Goal: Complete application form

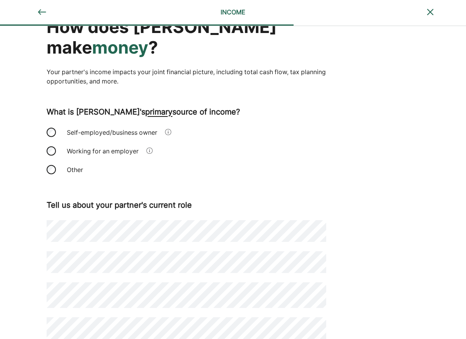
scroll to position [58, 0]
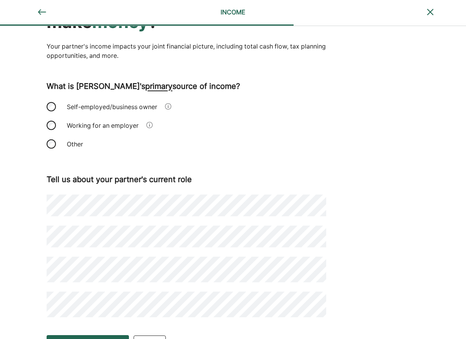
click at [80, 227] on div "Tell us about your partner's current role" at bounding box center [187, 244] width 280 height 145
click at [75, 339] on div "Save and continue" at bounding box center [88, 345] width 56 height 9
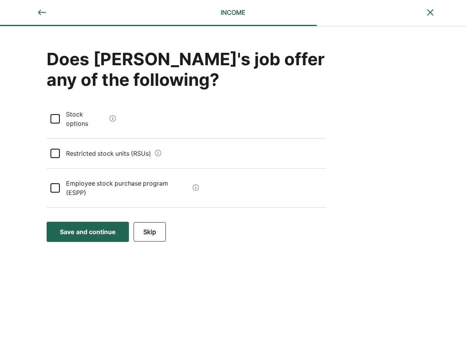
scroll to position [0, 0]
click at [88, 227] on div "Save and continue" at bounding box center [88, 231] width 56 height 9
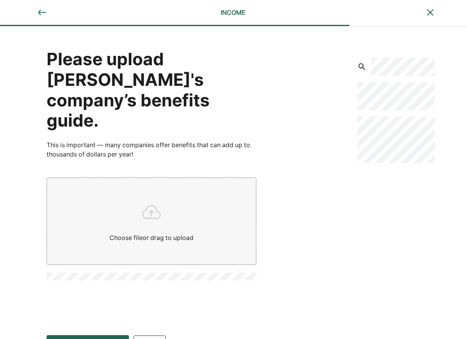
click at [41, 13] on img at bounding box center [41, 12] width 9 height 9
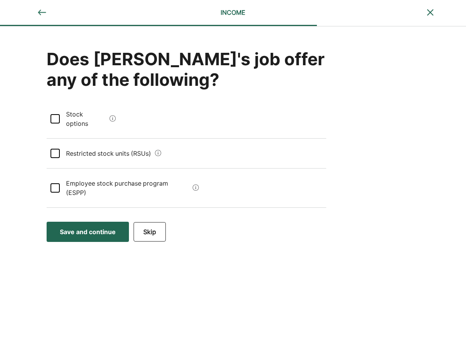
click at [41, 13] on img at bounding box center [41, 12] width 9 height 9
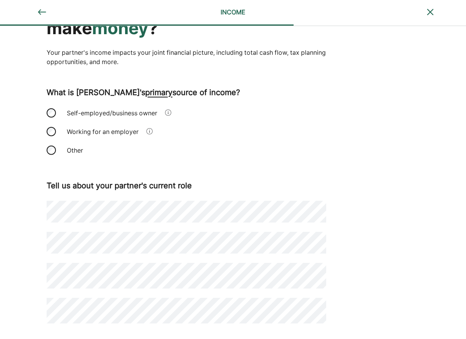
scroll to position [58, 0]
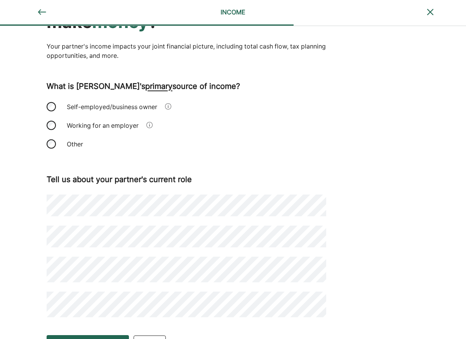
click at [27, 273] on div "How does [PERSON_NAME] make money ? Your partner's income impacts your joint fi…" at bounding box center [233, 150] width 466 height 362
click at [64, 339] on div "Save and continue" at bounding box center [88, 345] width 56 height 9
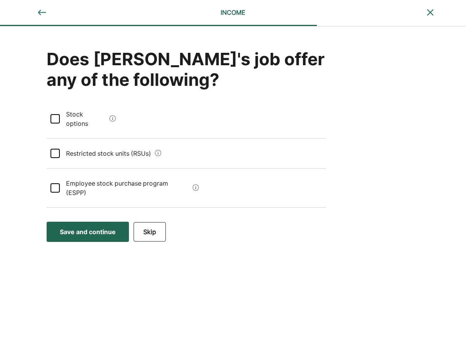
click at [72, 222] on button "Save and continue Save Save and continue" at bounding box center [88, 232] width 82 height 20
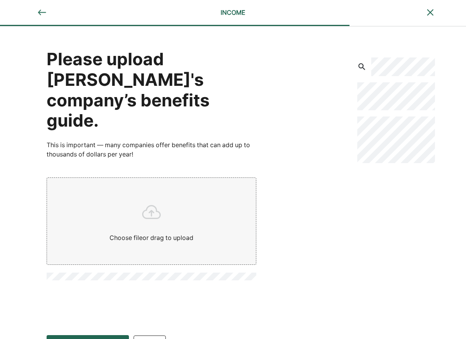
scroll to position [21, 0]
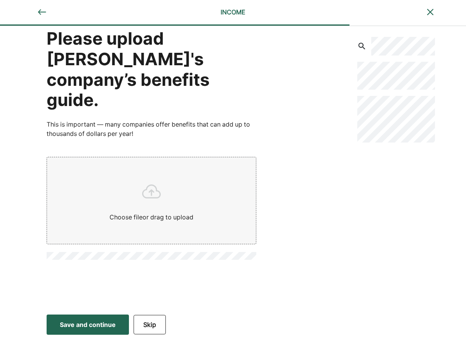
click at [77, 326] on div "Save and continue" at bounding box center [88, 324] width 56 height 9
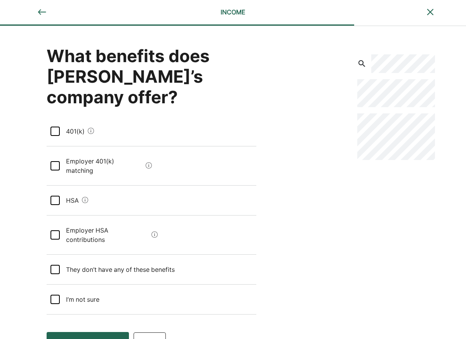
scroll to position [0, 0]
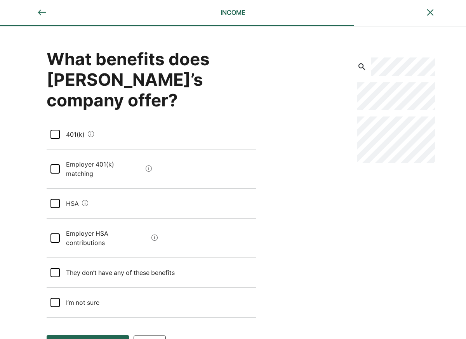
click at [44, 16] on img at bounding box center [41, 12] width 9 height 9
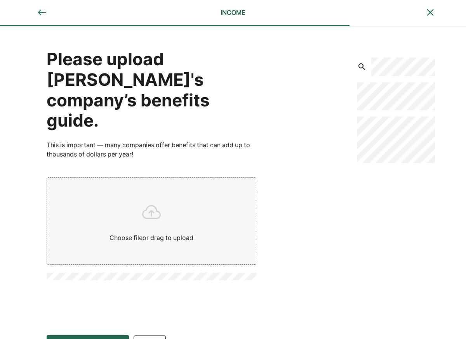
scroll to position [21, 0]
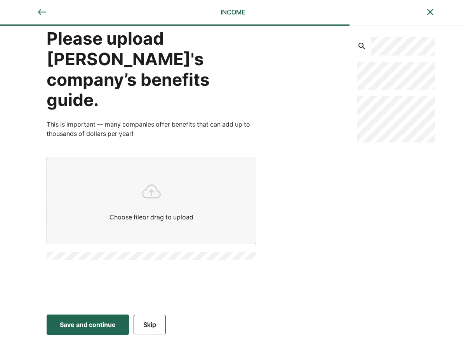
click at [82, 324] on div "Save and continue" at bounding box center [88, 324] width 56 height 9
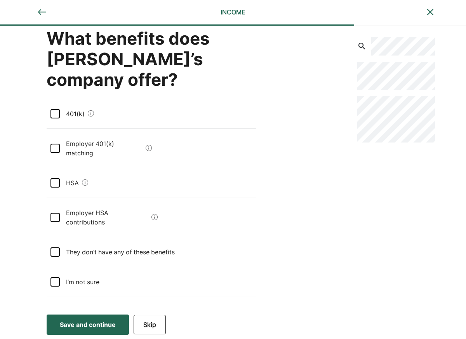
scroll to position [0, 0]
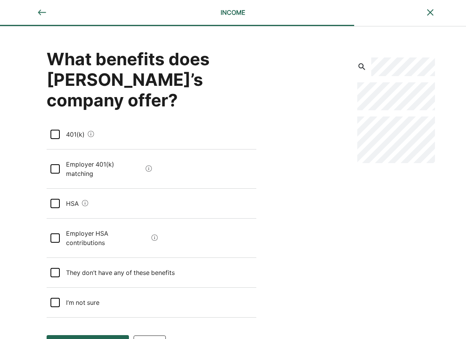
click at [44, 13] on img at bounding box center [41, 12] width 9 height 9
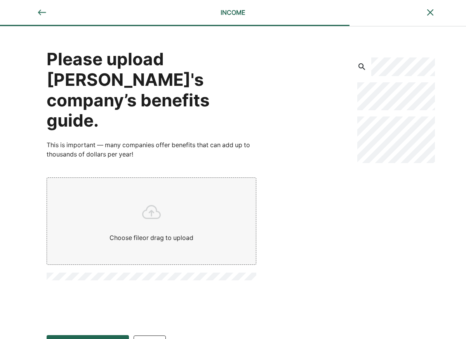
scroll to position [21, 0]
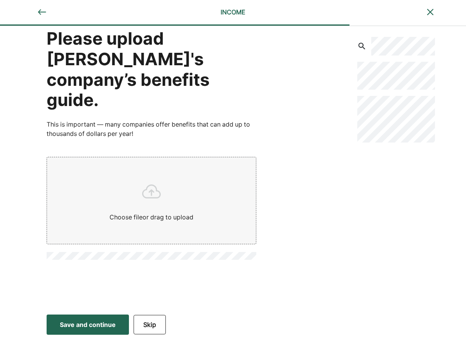
click at [59, 331] on button "Save and continue Save Save and continue" at bounding box center [88, 325] width 82 height 20
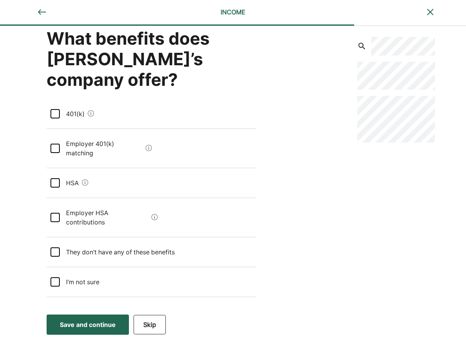
scroll to position [0, 0]
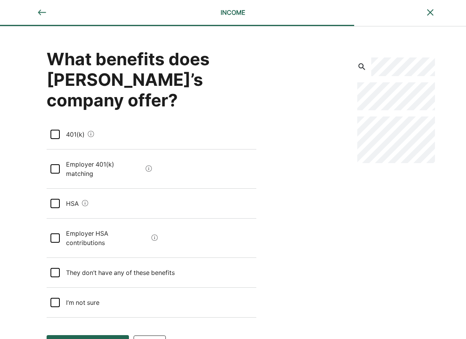
click at [56, 130] on div at bounding box center [55, 134] width 9 height 9
click at [56, 164] on div at bounding box center [55, 168] width 9 height 9
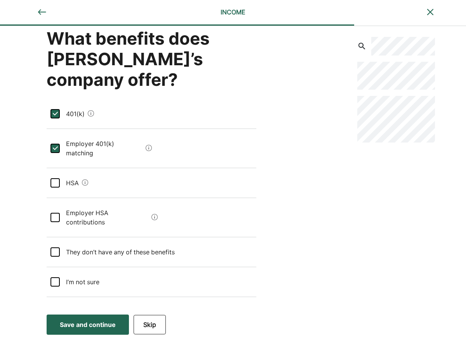
click at [52, 178] on div at bounding box center [55, 182] width 9 height 9
click at [53, 213] on div at bounding box center [55, 217] width 9 height 9
click at [92, 322] on div "Save and continue" at bounding box center [88, 324] width 56 height 9
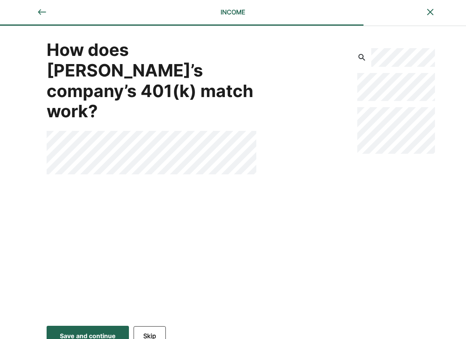
scroll to position [0, 0]
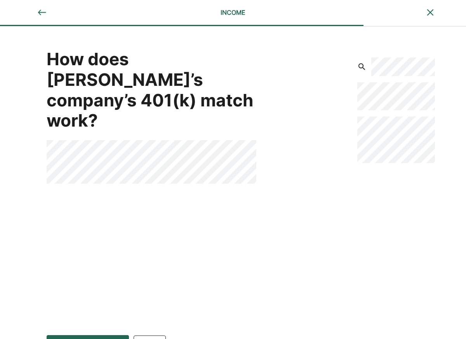
click at [154, 206] on div "How does [PERSON_NAME]’s company’s 401(k) match work?" at bounding box center [163, 178] width 326 height 304
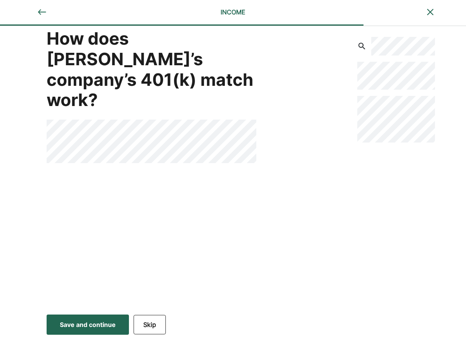
click at [68, 323] on div "Save and continue" at bounding box center [88, 324] width 56 height 9
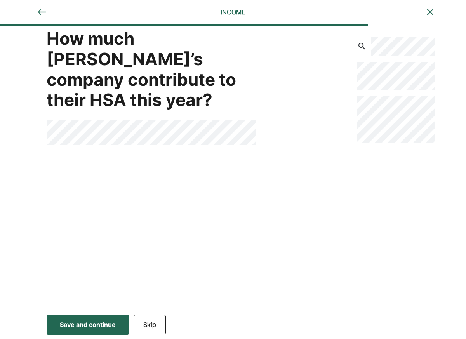
click at [72, 321] on div "Save and continue" at bounding box center [88, 324] width 56 height 9
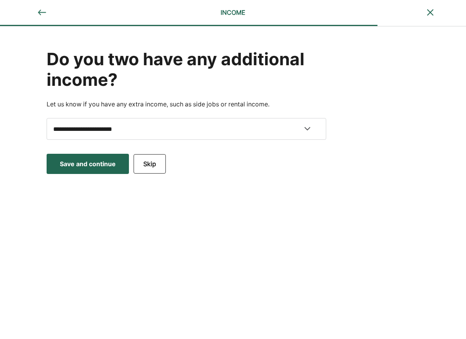
scroll to position [0, 0]
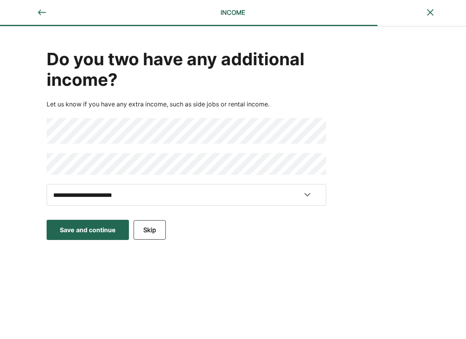
click at [79, 225] on button "Save and continue Save Save and continue" at bounding box center [88, 230] width 82 height 20
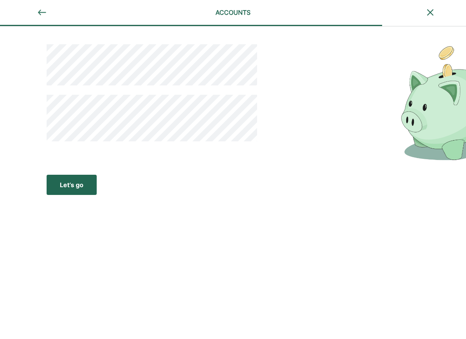
click at [57, 190] on button "Let’s go Save Let’s go" at bounding box center [72, 185] width 50 height 20
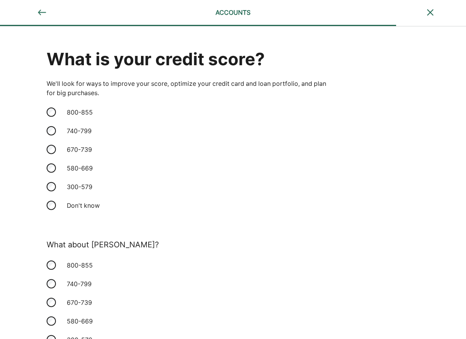
click at [41, 12] on img at bounding box center [41, 12] width 9 height 9
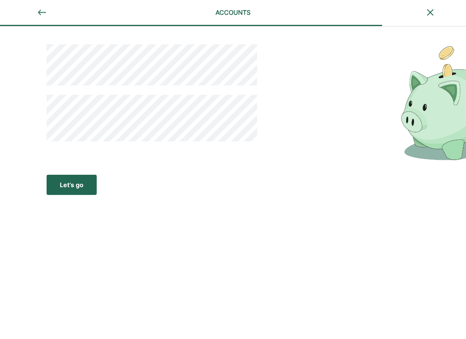
click at [41, 12] on img at bounding box center [41, 12] width 9 height 9
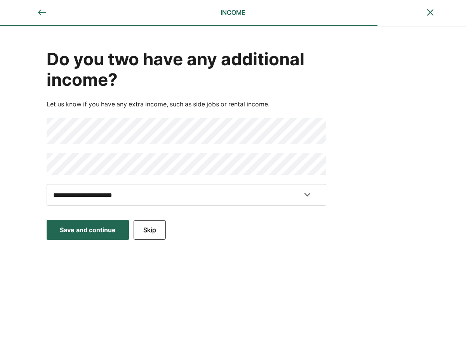
click at [41, 12] on img at bounding box center [41, 12] width 9 height 9
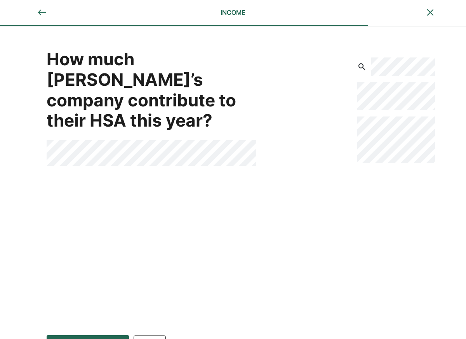
click at [41, 12] on img at bounding box center [41, 12] width 9 height 9
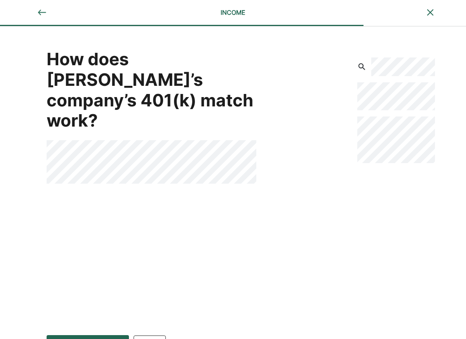
click at [80, 164] on div "How does [PERSON_NAME]’s company’s 401(k) match work?" at bounding box center [163, 178] width 326 height 304
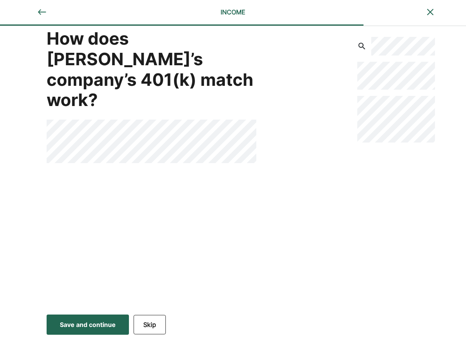
click at [86, 324] on div "Save and continue" at bounding box center [88, 324] width 56 height 9
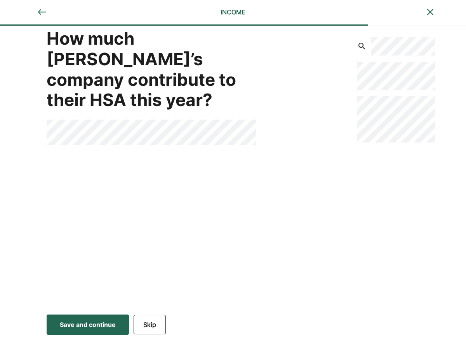
click at [72, 328] on div "Save and continue" at bounding box center [88, 324] width 56 height 9
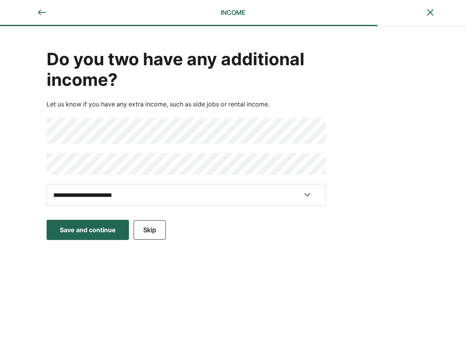
click at [81, 238] on button "Save and continue Save Save and continue" at bounding box center [88, 230] width 82 height 20
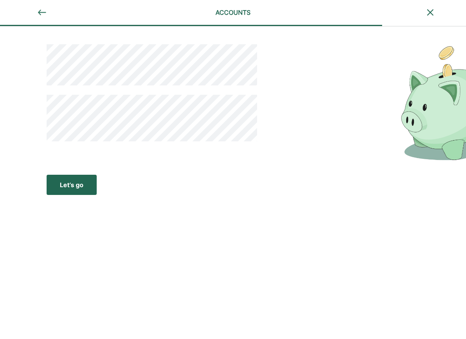
click at [74, 186] on div "Let’s go" at bounding box center [72, 184] width 24 height 9
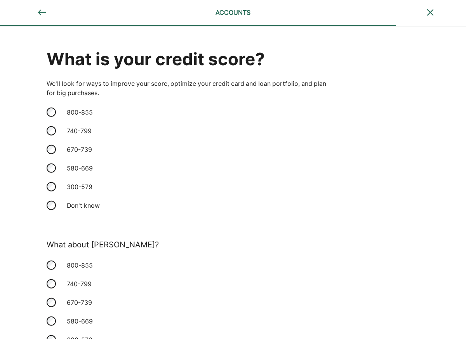
click at [44, 8] on img at bounding box center [41, 12] width 9 height 9
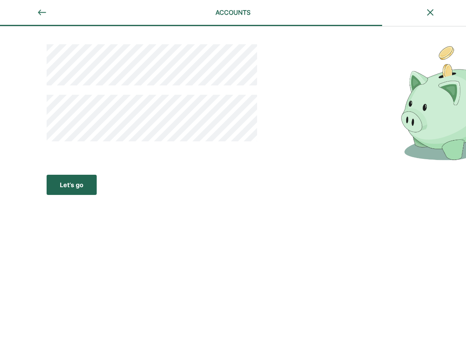
click at [44, 8] on img at bounding box center [41, 12] width 9 height 9
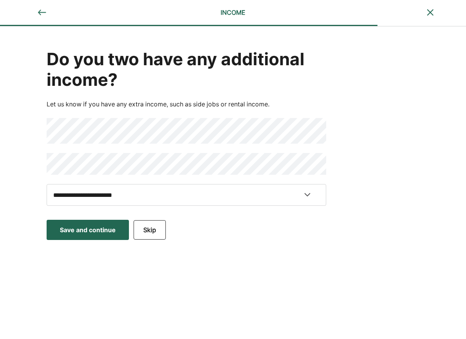
click at [44, 8] on img at bounding box center [41, 12] width 9 height 9
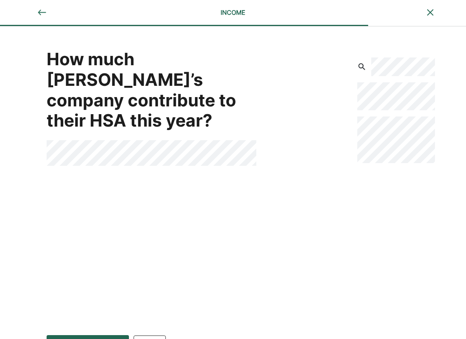
click at [44, 8] on img at bounding box center [41, 12] width 9 height 9
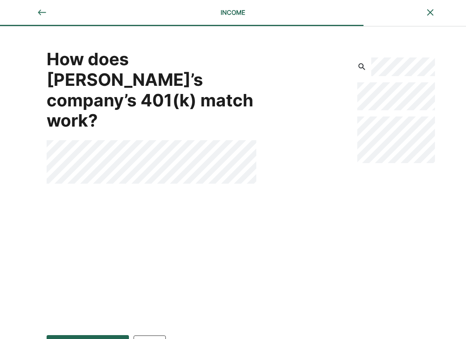
scroll to position [21, 0]
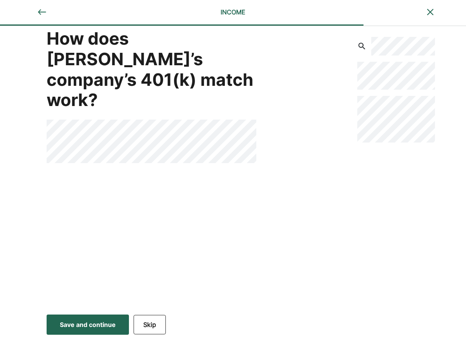
click at [94, 323] on div "Save and continue" at bounding box center [88, 324] width 56 height 9
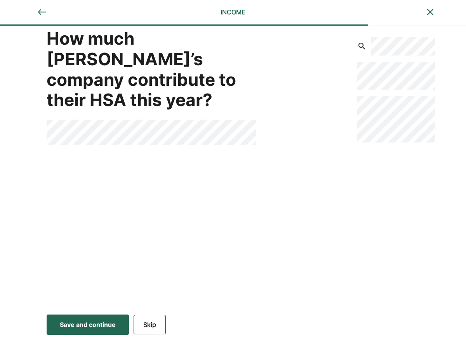
click at [85, 328] on div "Save and continue" at bounding box center [88, 324] width 56 height 9
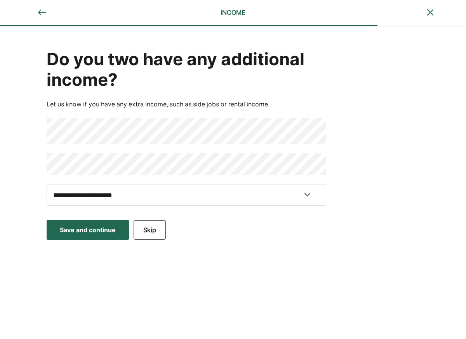
click at [107, 231] on div "Save and continue" at bounding box center [88, 229] width 56 height 9
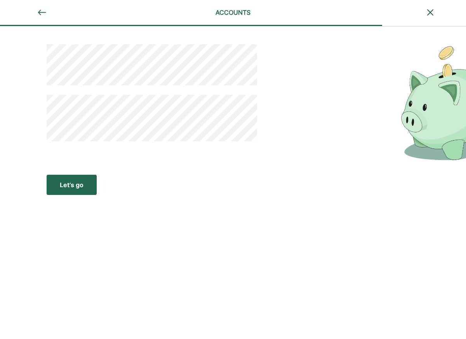
click at [60, 193] on button "Let’s go Save Let’s go" at bounding box center [72, 185] width 50 height 20
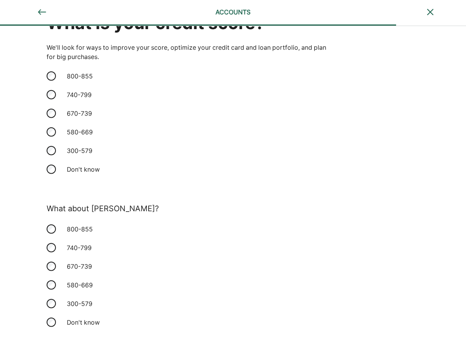
scroll to position [71, 0]
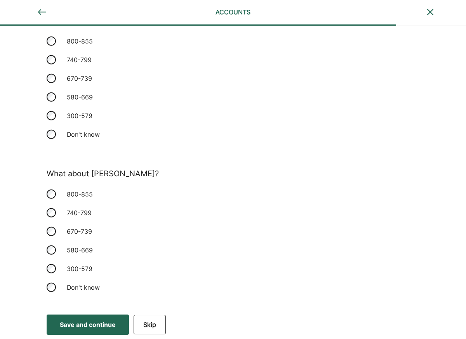
click at [92, 320] on div "Save and continue" at bounding box center [88, 324] width 56 height 9
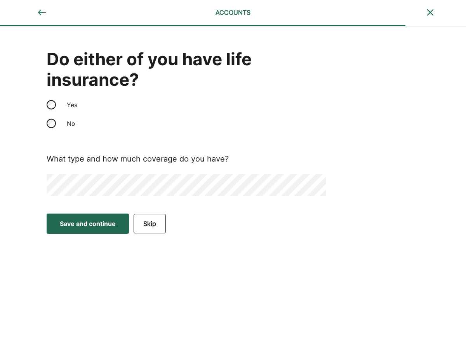
click at [28, 97] on div "Do either of you have life insurance? Yes No What type and how much coverage do…" at bounding box center [233, 117] width 466 height 183
click at [42, 15] on img at bounding box center [41, 12] width 9 height 9
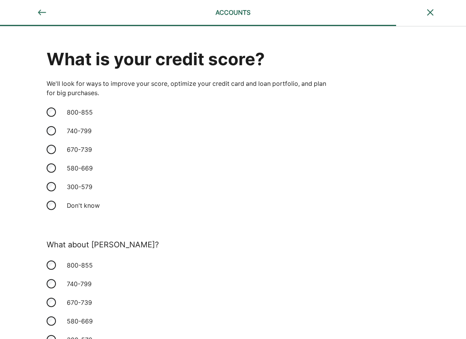
click at [42, 15] on img at bounding box center [41, 12] width 9 height 9
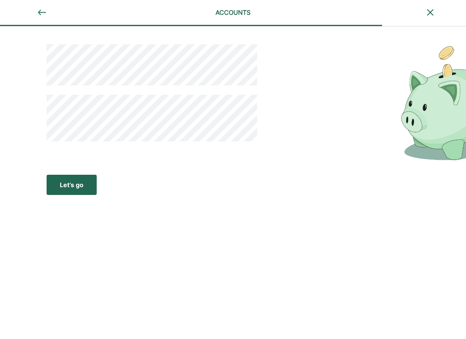
click at [42, 15] on img at bounding box center [41, 12] width 9 height 9
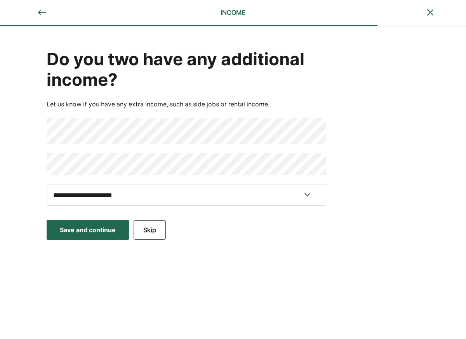
click at [42, 15] on img at bounding box center [41, 12] width 9 height 9
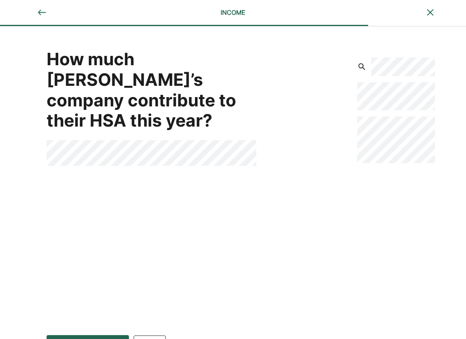
click at [42, 15] on img at bounding box center [41, 12] width 9 height 9
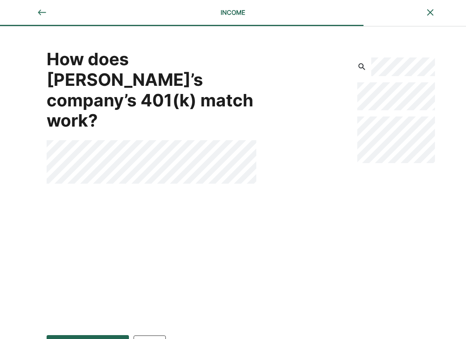
click at [42, 15] on img at bounding box center [41, 12] width 9 height 9
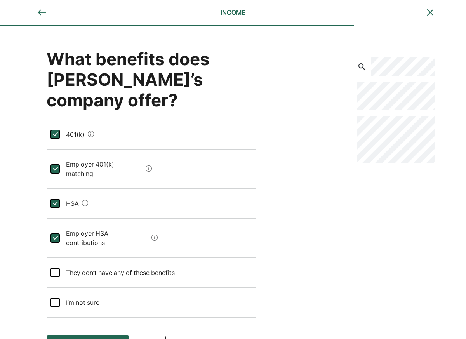
click at [42, 15] on img at bounding box center [41, 12] width 9 height 9
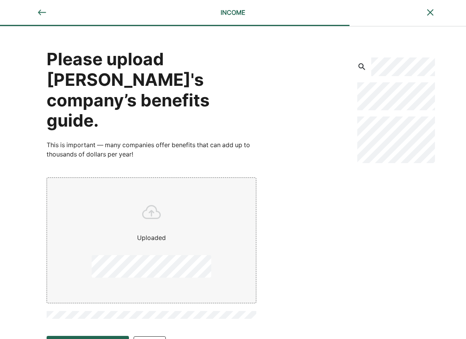
scroll to position [21, 0]
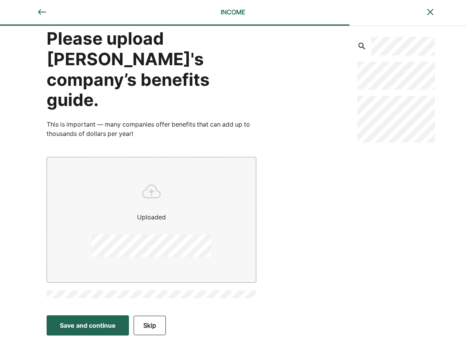
click at [97, 325] on div "Save and continue" at bounding box center [88, 325] width 56 height 9
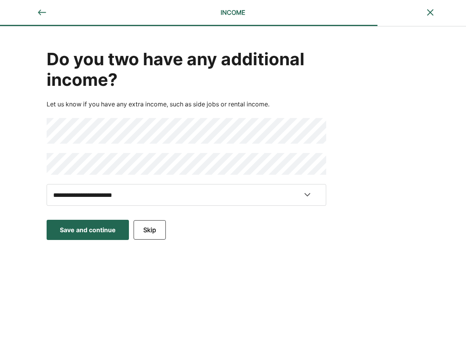
click at [90, 232] on div "Save and continue" at bounding box center [88, 229] width 56 height 9
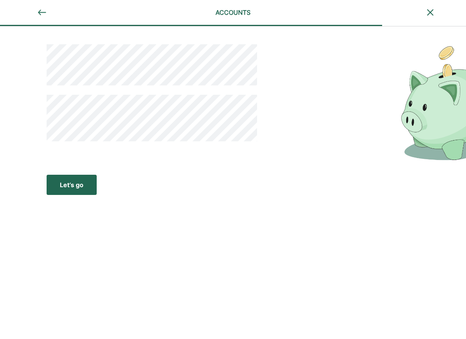
click at [75, 183] on div "Let’s go" at bounding box center [72, 184] width 24 height 9
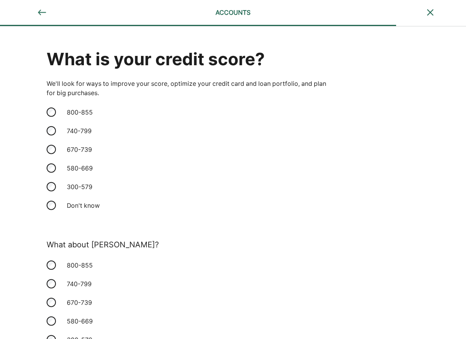
scroll to position [71, 0]
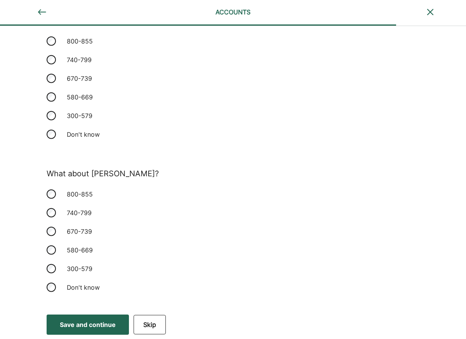
click at [80, 321] on div "Save and continue" at bounding box center [88, 324] width 56 height 9
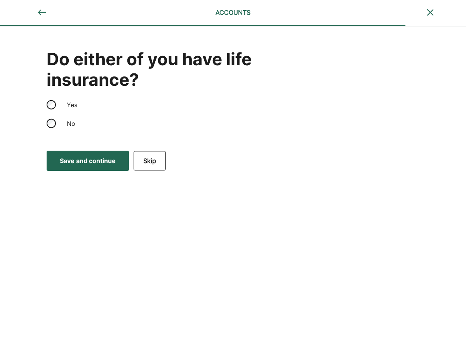
scroll to position [0, 0]
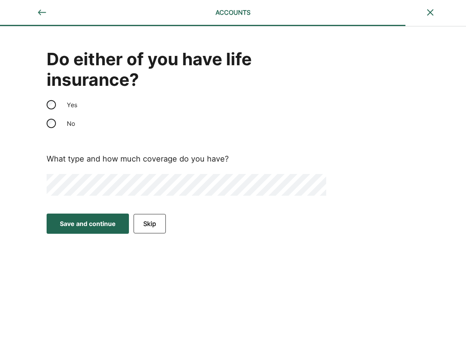
click at [99, 224] on div "Save and continue" at bounding box center [88, 223] width 56 height 9
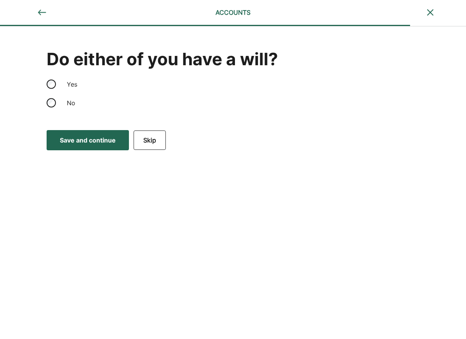
click at [65, 135] on button "Save and continue Save Save and continue" at bounding box center [88, 140] width 82 height 20
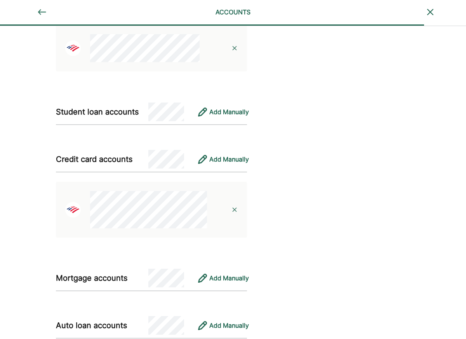
scroll to position [501, 0]
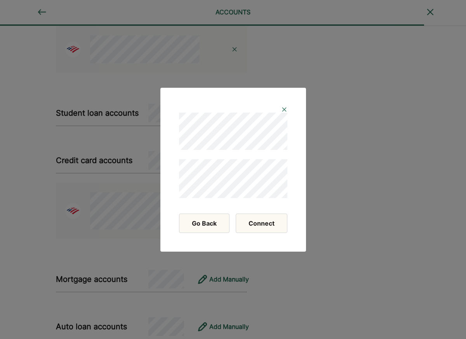
click at [251, 224] on button "Connect" at bounding box center [262, 223] width 52 height 19
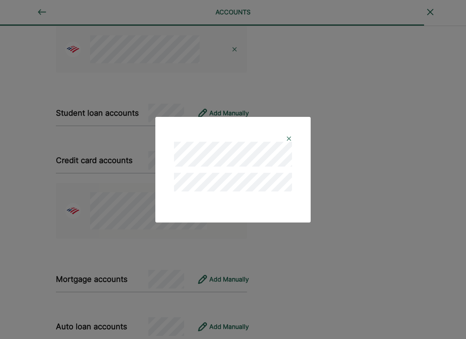
click at [289, 136] on img at bounding box center [289, 139] width 6 height 6
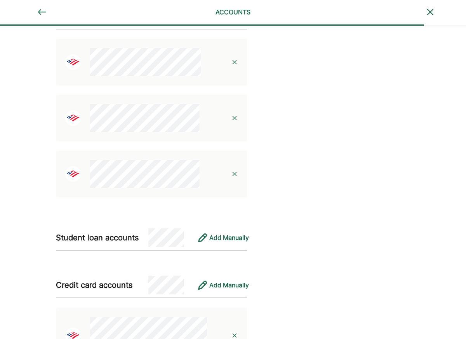
scroll to position [399, 0]
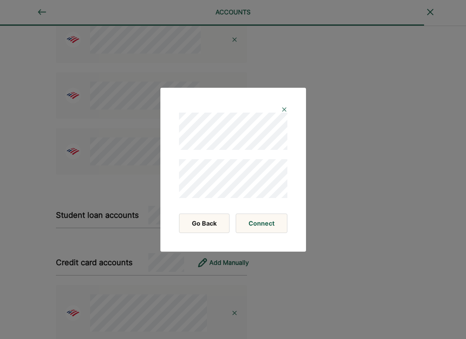
click at [283, 107] on img at bounding box center [284, 109] width 6 height 6
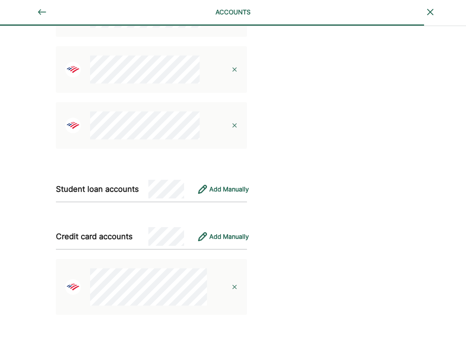
scroll to position [438, 0]
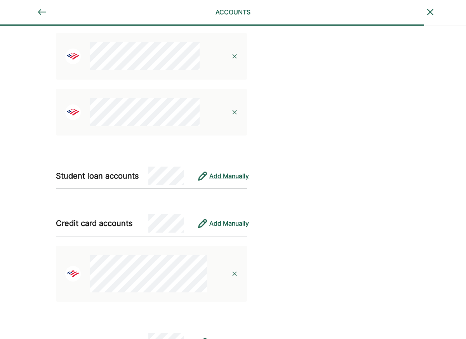
click at [223, 178] on div "Add Manually" at bounding box center [229, 175] width 40 height 9
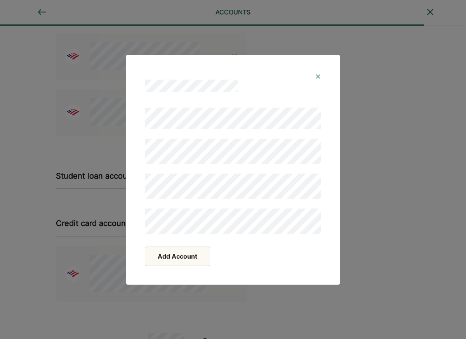
click at [193, 258] on button "Add Account" at bounding box center [177, 256] width 65 height 19
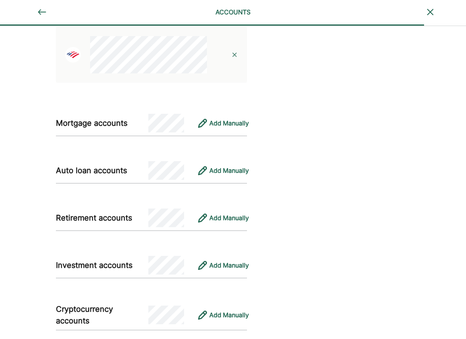
scroll to position [713, 0]
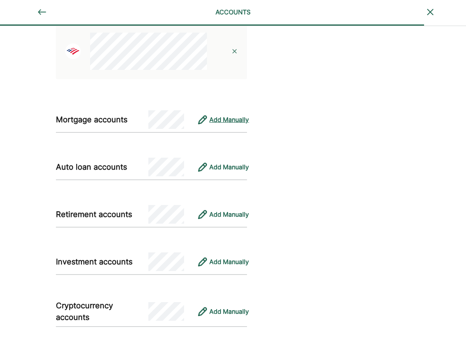
click at [225, 122] on div "Add Manually" at bounding box center [229, 119] width 40 height 9
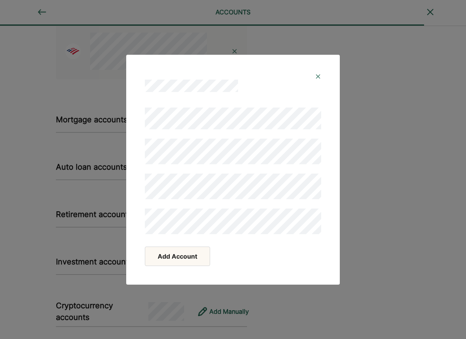
click at [166, 260] on button "Add Account" at bounding box center [177, 256] width 65 height 19
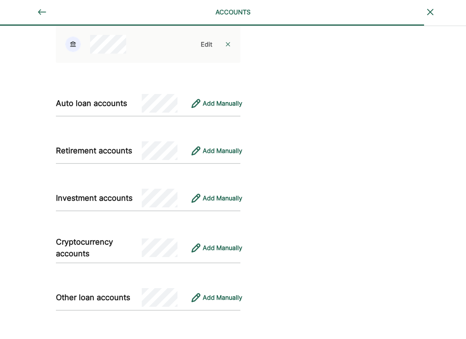
scroll to position [856, 0]
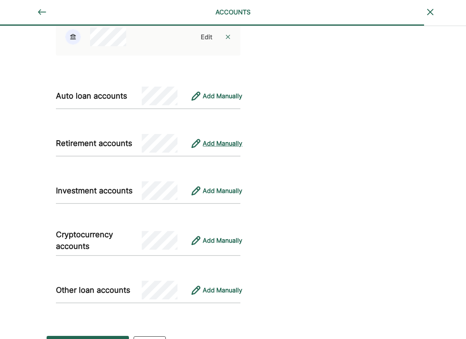
click at [219, 145] on div "Add Manually" at bounding box center [223, 143] width 40 height 9
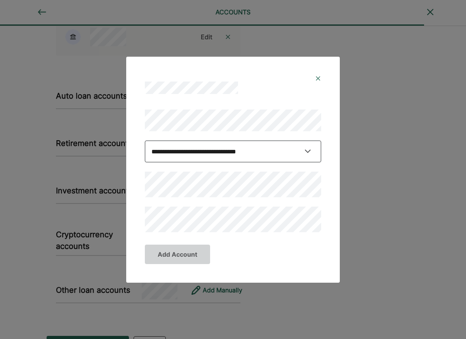
click at [192, 148] on select "**********" at bounding box center [233, 152] width 176 height 22
click at [145, 156] on select "**********" at bounding box center [233, 152] width 176 height 22
click at [319, 132] on div "**********" at bounding box center [233, 171] width 176 height 123
click at [236, 148] on select "**********" at bounding box center [233, 152] width 176 height 22
select select "**********"
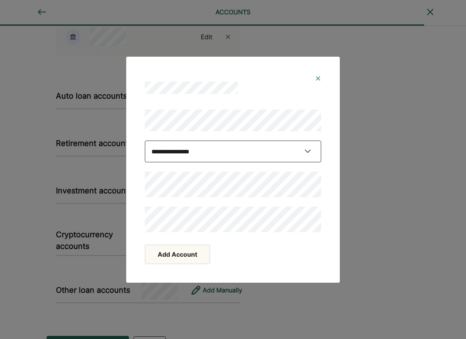
click at [145, 156] on select "**********" at bounding box center [233, 152] width 176 height 22
click at [240, 249] on div "Add Account" at bounding box center [233, 254] width 176 height 19
click at [195, 251] on button "Add Account" at bounding box center [177, 254] width 65 height 19
click at [181, 260] on button "Add Account" at bounding box center [177, 254] width 65 height 19
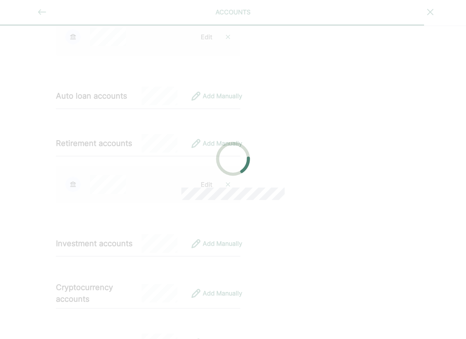
scroll to position [871, 0]
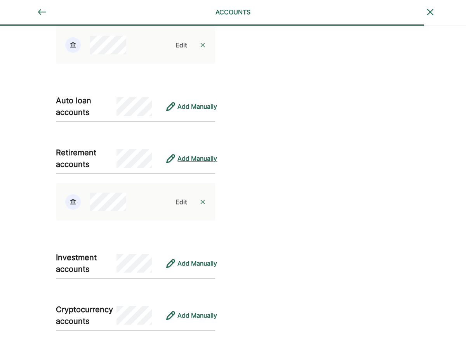
click at [188, 160] on div "Add Manually" at bounding box center [198, 158] width 40 height 9
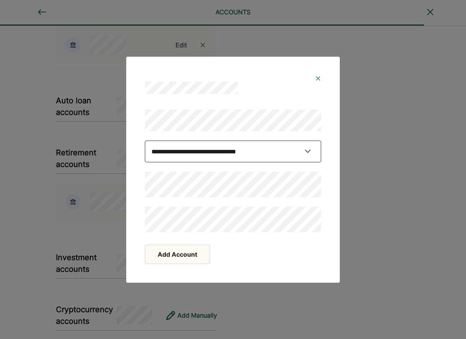
click at [221, 155] on select "**********" at bounding box center [233, 152] width 176 height 22
select select "**********"
click at [145, 156] on select "**********" at bounding box center [233, 152] width 176 height 22
click at [245, 248] on div "Add Account" at bounding box center [233, 254] width 176 height 19
click at [172, 249] on button "Add Account" at bounding box center [177, 254] width 65 height 19
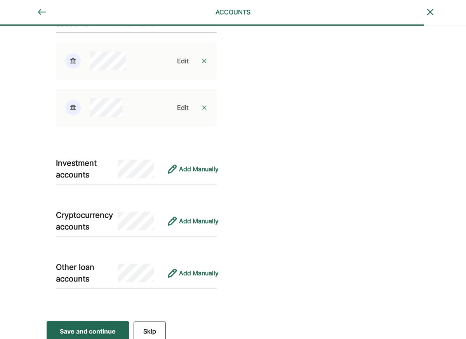
scroll to position [1019, 0]
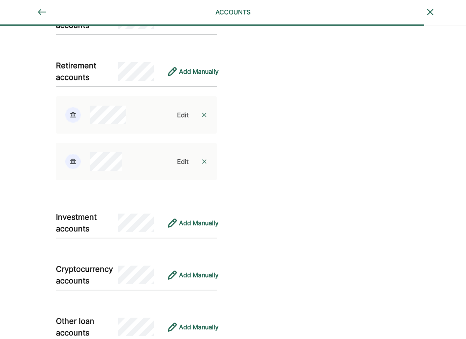
scroll to position [859, 0]
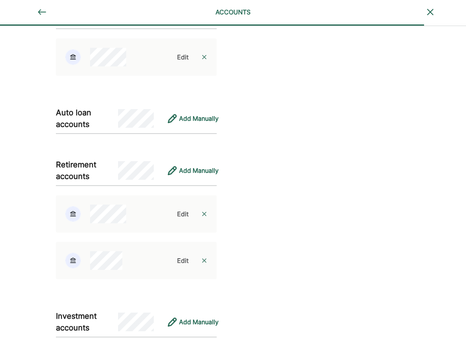
click at [178, 171] on div "Add Manually" at bounding box center [190, 170] width 54 height 19
click at [189, 171] on div "Add Manually" at bounding box center [199, 170] width 40 height 9
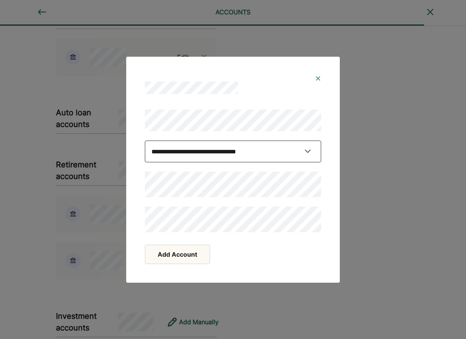
click at [193, 149] on select "**********" at bounding box center [233, 152] width 176 height 22
select select "**********"
click at [145, 156] on select "**********" at bounding box center [233, 152] width 176 height 22
click at [178, 260] on button "Add Account" at bounding box center [177, 254] width 65 height 19
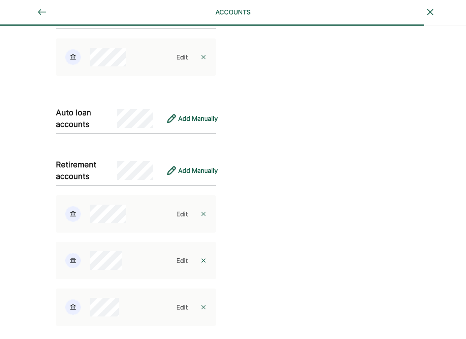
scroll to position [859, 0]
click at [186, 173] on div "Add Manually" at bounding box center [198, 170] width 40 height 9
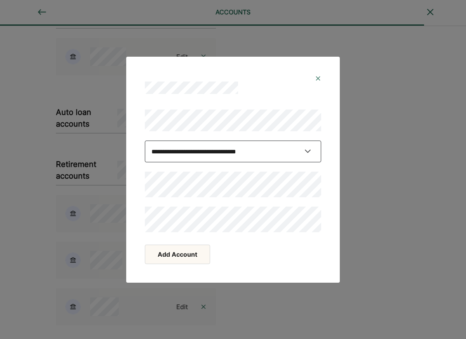
click at [209, 150] on select "**********" at bounding box center [233, 152] width 176 height 22
select select "**********"
click at [145, 156] on select "**********" at bounding box center [233, 152] width 176 height 22
click at [163, 261] on button "Add Account" at bounding box center [177, 254] width 65 height 19
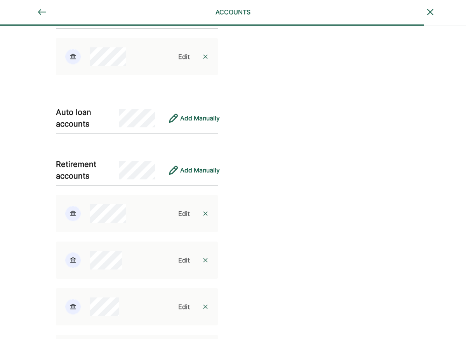
click at [187, 171] on div "Add Manually" at bounding box center [200, 170] width 40 height 9
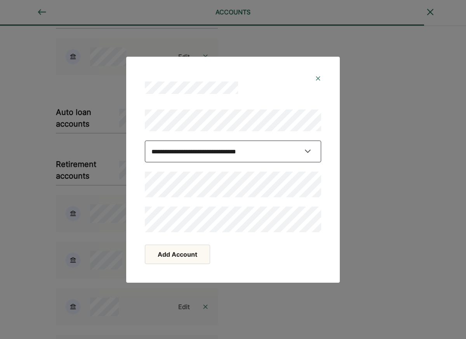
click at [214, 152] on select "**********" at bounding box center [233, 152] width 176 height 22
click at [145, 156] on select "**********" at bounding box center [233, 152] width 176 height 22
click at [190, 154] on select "**********" at bounding box center [233, 152] width 176 height 22
select select "**********"
click at [145, 156] on select "**********" at bounding box center [233, 152] width 176 height 22
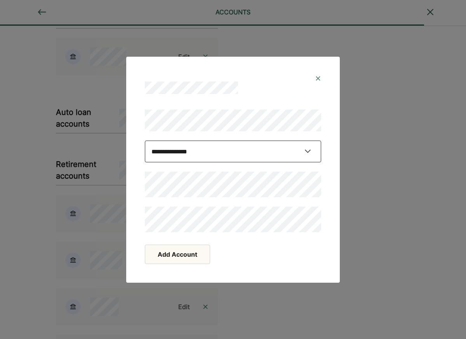
click at [176, 142] on select "**********" at bounding box center [233, 152] width 176 height 22
click at [145, 156] on select "**********" at bounding box center [233, 152] width 176 height 22
click at [187, 244] on div "Add Account" at bounding box center [233, 258] width 195 height 32
click at [182, 255] on button "Add Account" at bounding box center [177, 254] width 65 height 19
click at [186, 263] on button "Add Account" at bounding box center [177, 254] width 65 height 19
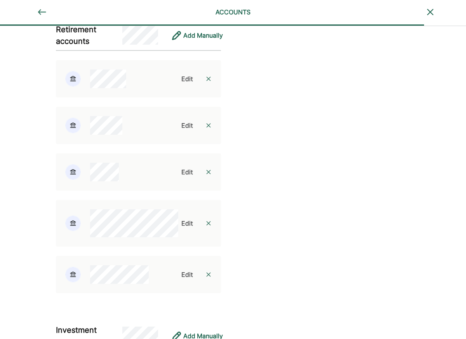
scroll to position [992, 0]
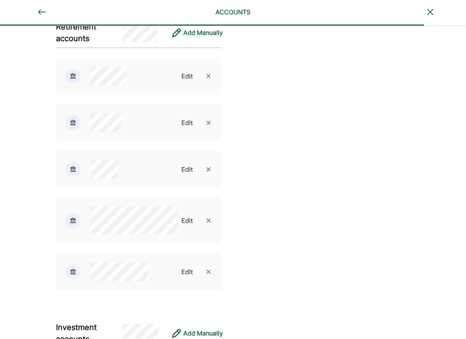
click at [185, 221] on div "Edit" at bounding box center [187, 220] width 12 height 9
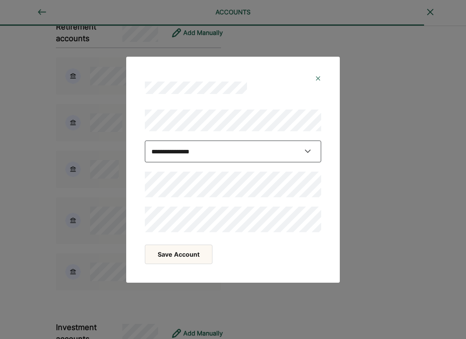
click at [180, 152] on select "**********" at bounding box center [233, 152] width 176 height 22
select select "**********"
click at [145, 156] on select "**********" at bounding box center [233, 152] width 176 height 22
click at [172, 253] on button "Save Account" at bounding box center [179, 254] width 68 height 19
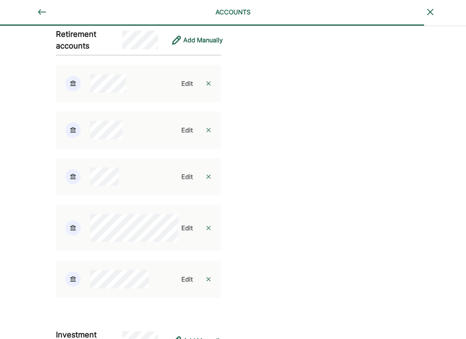
scroll to position [984, 0]
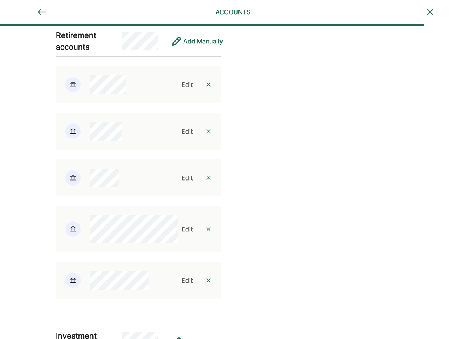
click at [182, 179] on div "Edit" at bounding box center [187, 177] width 12 height 9
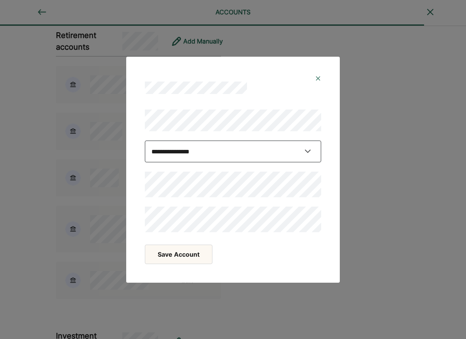
click at [174, 149] on select "**********" at bounding box center [233, 152] width 176 height 22
select select "**********"
click at [145, 156] on select "**********" at bounding box center [233, 152] width 176 height 22
click at [166, 254] on button "Save Account" at bounding box center [179, 254] width 68 height 19
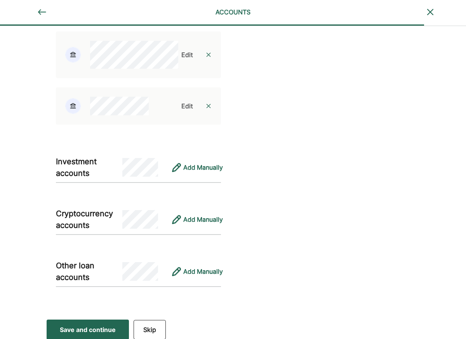
scroll to position [1163, 0]
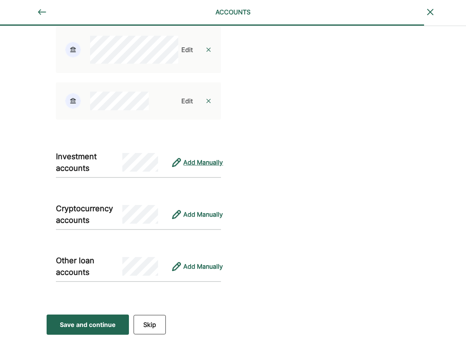
click at [192, 161] on div "Add Manually" at bounding box center [203, 162] width 40 height 9
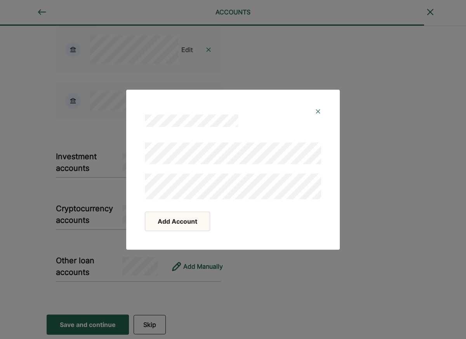
click at [192, 226] on button "Add Account" at bounding box center [177, 221] width 65 height 19
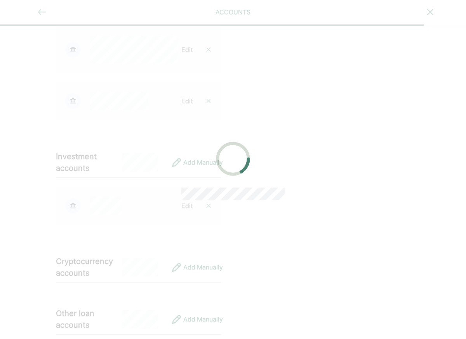
scroll to position [1168, 0]
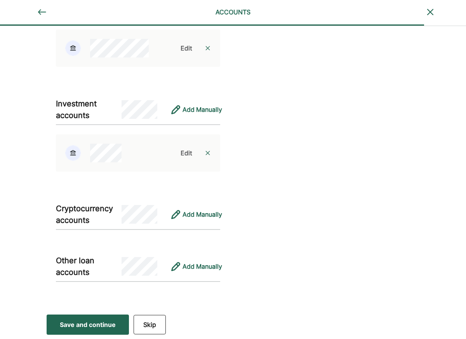
click at [65, 321] on div "Save and continue" at bounding box center [88, 324] width 56 height 9
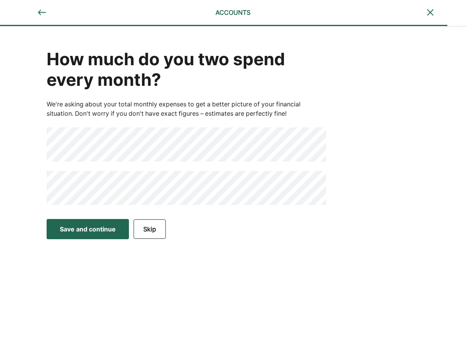
scroll to position [0, 0]
click at [24, 207] on div "How much do you two spend every month? We're asking about your total monthly ex…" at bounding box center [233, 120] width 466 height 188
click at [4, 171] on div "How much do you two spend every month? We're asking about your total monthly ex…" at bounding box center [233, 120] width 466 height 188
click at [0, 145] on html "ACCOUNTS How much do you two spend every month? We're asking about your total m…" at bounding box center [233, 169] width 466 height 339
click at [66, 233] on div "Save and continue" at bounding box center [88, 229] width 56 height 9
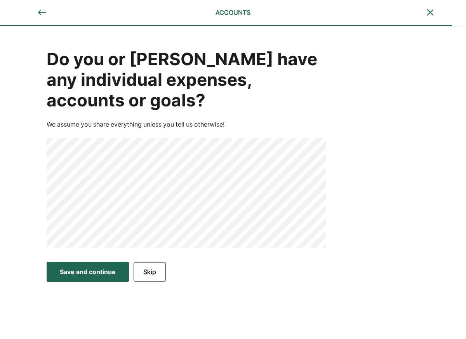
click at [84, 282] on div "Save and continue Save Save and continue Skip" at bounding box center [141, 272] width 282 height 25
click at [89, 275] on div "Save and continue" at bounding box center [88, 271] width 56 height 9
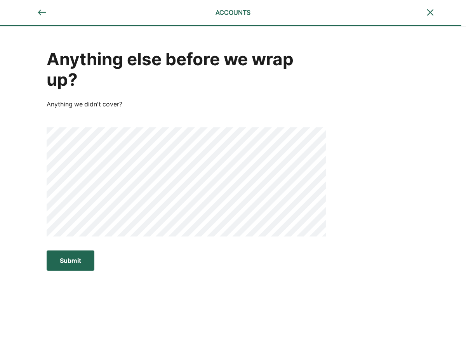
click at [64, 259] on div "Submit" at bounding box center [70, 260] width 21 height 9
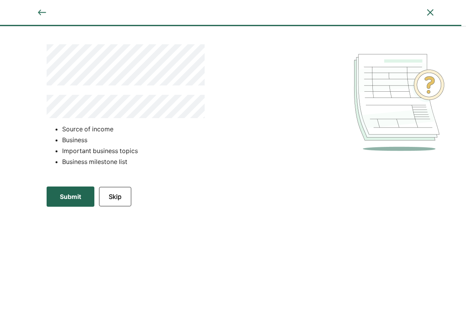
click at [68, 197] on div "Submit" at bounding box center [70, 196] width 21 height 9
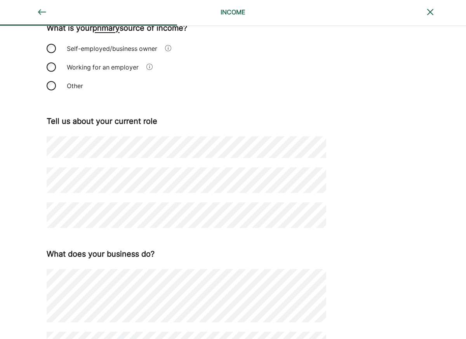
scroll to position [81, 0]
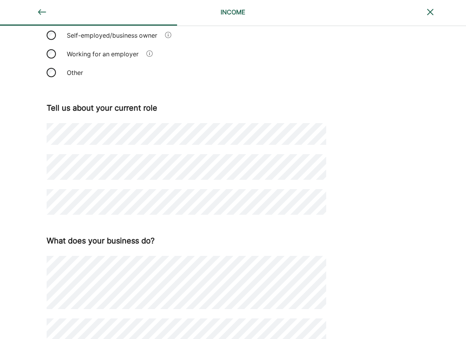
click at [34, 239] on div "How do you make money ? What is your primary source of income? Self-employed/bu…" at bounding box center [233, 190] width 466 height 488
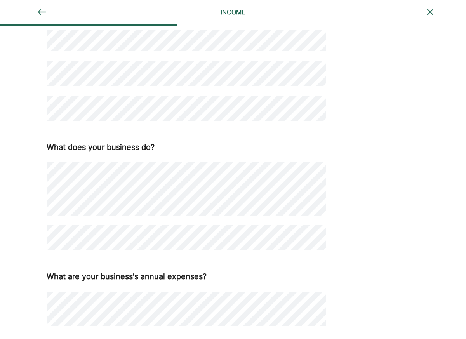
scroll to position [184, 0]
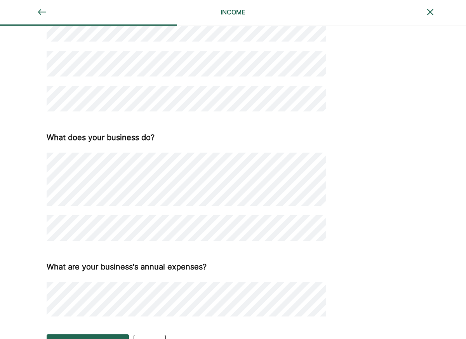
click at [17, 203] on div "How do you make money ? What is your primary source of income? Self-employed/bu…" at bounding box center [233, 86] width 466 height 488
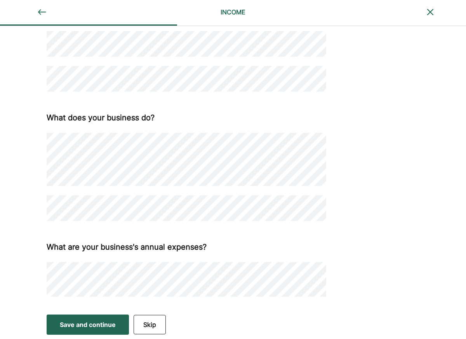
click at [12, 327] on div "Save and continue Save Save and continue Skip" at bounding box center [141, 324] width 282 height 25
click at [65, 321] on div "Save and continue" at bounding box center [88, 324] width 56 height 9
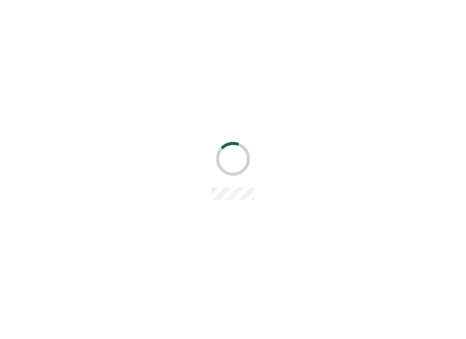
scroll to position [0, 0]
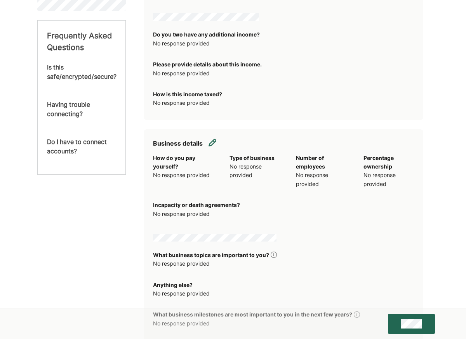
scroll to position [309, 0]
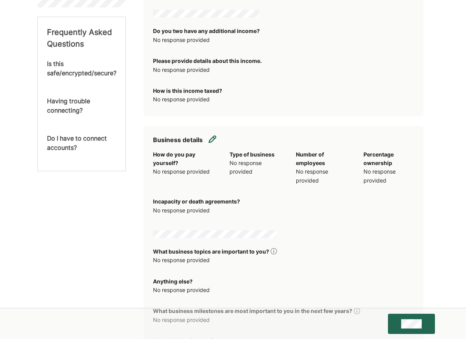
click at [211, 139] on img at bounding box center [213, 139] width 8 height 8
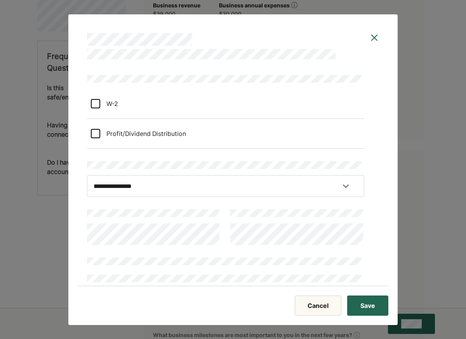
scroll to position [12, 0]
click at [95, 132] on div at bounding box center [95, 132] width 9 height 9
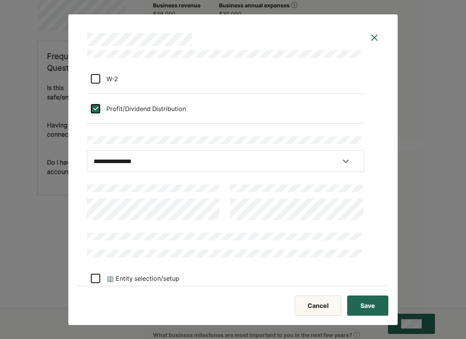
scroll to position [41, 0]
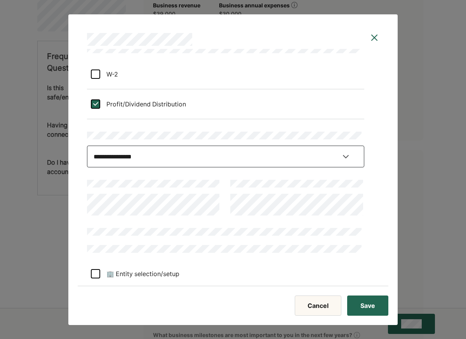
click at [115, 160] on select "**********" at bounding box center [225, 157] width 277 height 22
select select "**********"
click at [87, 161] on select "**********" at bounding box center [225, 157] width 277 height 22
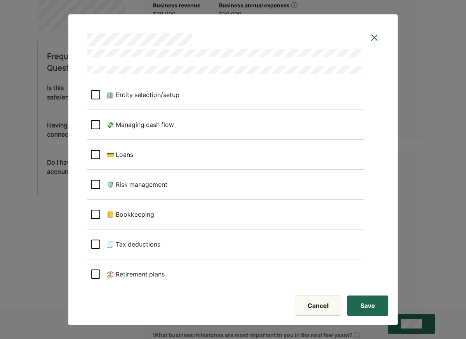
scroll to position [220, 0]
click at [95, 154] on div at bounding box center [95, 154] width 9 height 9
click at [96, 127] on div at bounding box center [95, 124] width 9 height 9
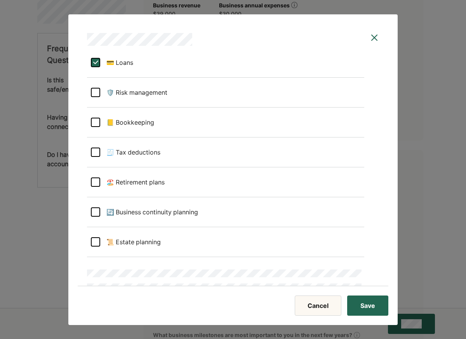
scroll to position [314, 0]
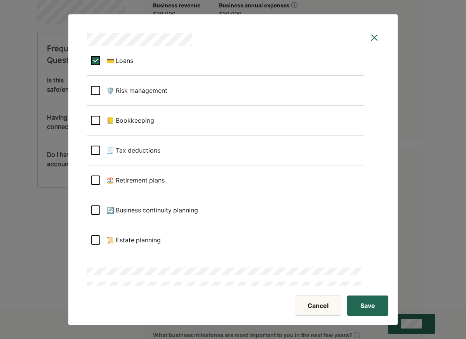
click at [96, 93] on div at bounding box center [95, 90] width 9 height 9
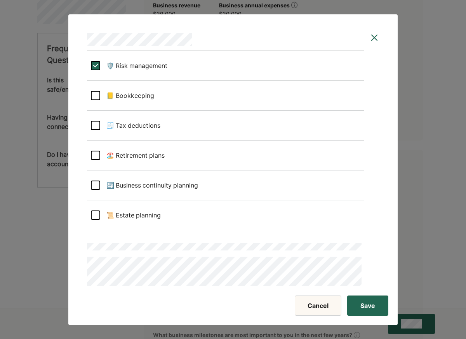
scroll to position [340, 0]
click at [96, 122] on div at bounding box center [95, 124] width 9 height 9
click at [97, 155] on div at bounding box center [95, 154] width 9 height 9
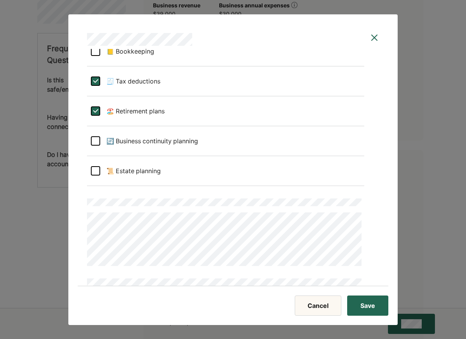
scroll to position [383, 0]
click at [94, 142] on div at bounding box center [95, 140] width 9 height 9
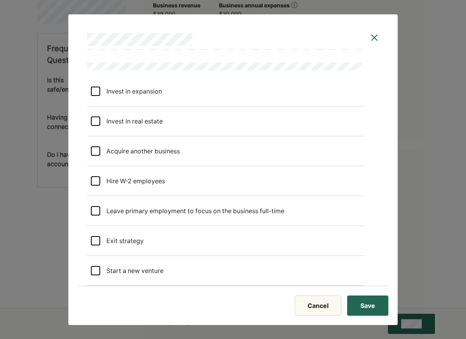
scroll to position [603, 0]
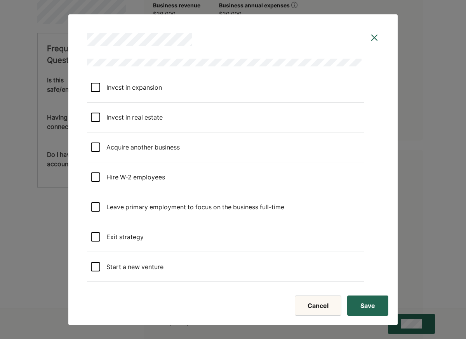
click at [97, 89] on div at bounding box center [95, 87] width 9 height 9
click at [99, 121] on div at bounding box center [95, 117] width 9 height 9
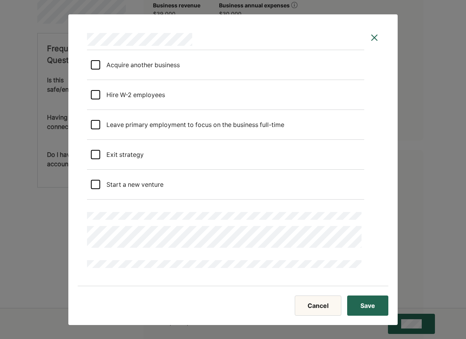
scroll to position [686, 0]
click at [92, 97] on div at bounding box center [95, 94] width 9 height 9
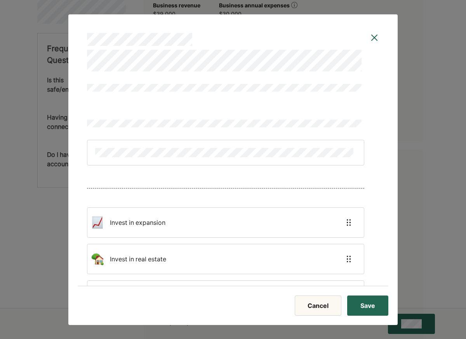
scroll to position [862, 0]
click at [118, 110] on div "Invest in expansion Invest in real estate Hire W-2 employees" at bounding box center [225, 207] width 277 height 219
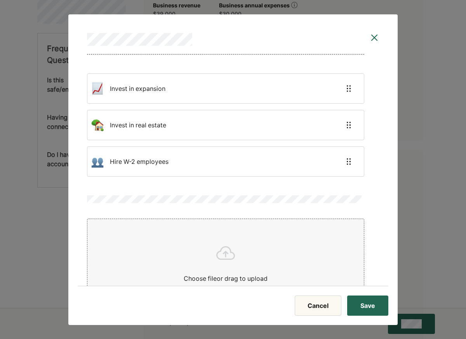
scroll to position [1029, 0]
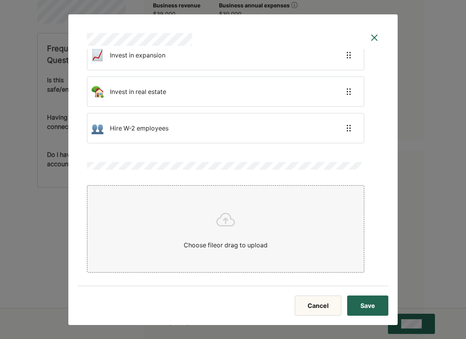
click at [358, 309] on button "Save" at bounding box center [367, 306] width 41 height 20
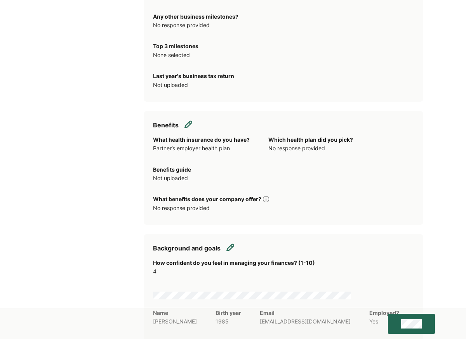
scroll to position [645, 0]
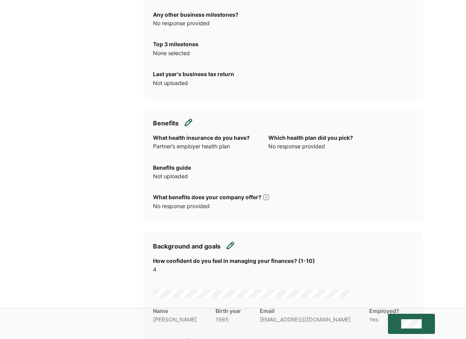
click at [191, 125] on img at bounding box center [189, 122] width 8 height 8
select select "**********"
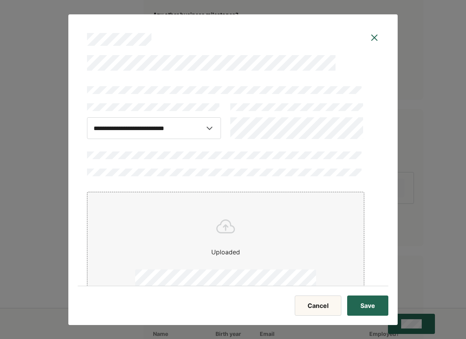
click at [361, 302] on button "Save" at bounding box center [367, 306] width 41 height 20
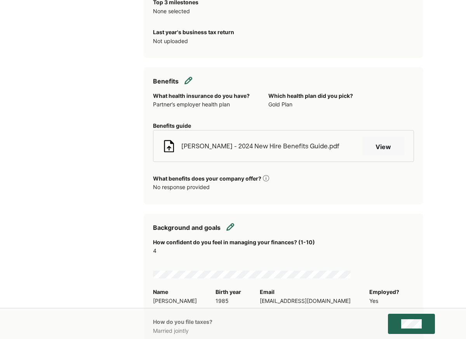
scroll to position [693, 0]
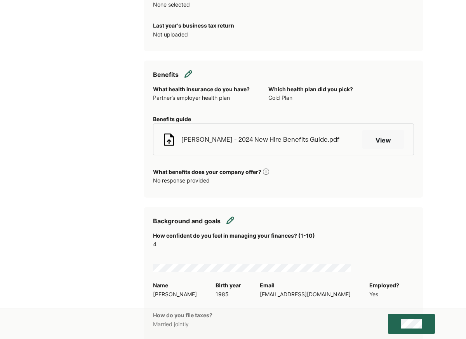
click at [185, 75] on img at bounding box center [189, 74] width 8 height 8
select select "**********"
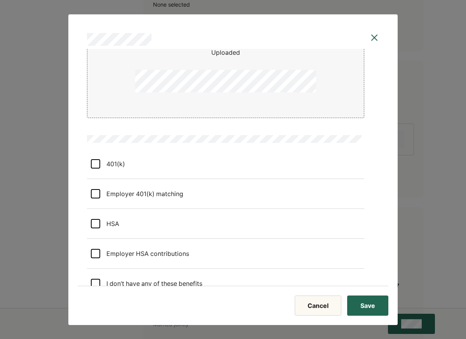
scroll to position [247, 0]
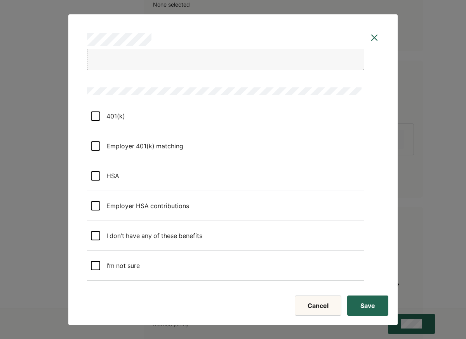
click at [96, 112] on div at bounding box center [95, 116] width 9 height 9
click at [95, 145] on div at bounding box center [95, 145] width 9 height 9
click at [92, 176] on div "HSA" at bounding box center [225, 176] width 277 height 30
click at [95, 206] on div at bounding box center [95, 205] width 9 height 9
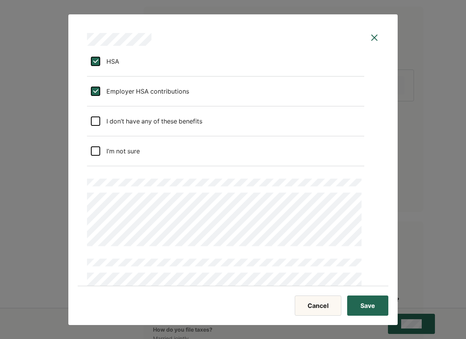
scroll to position [376, 0]
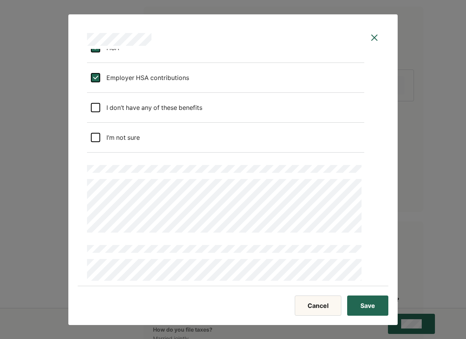
click at [371, 40] on img at bounding box center [374, 37] width 9 height 9
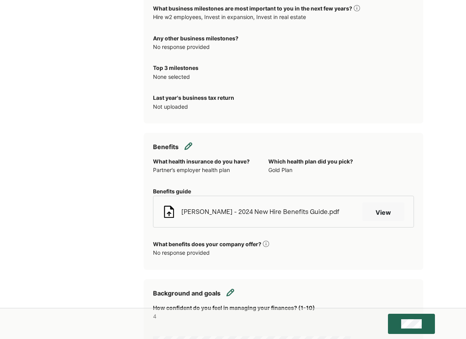
scroll to position [618, 0]
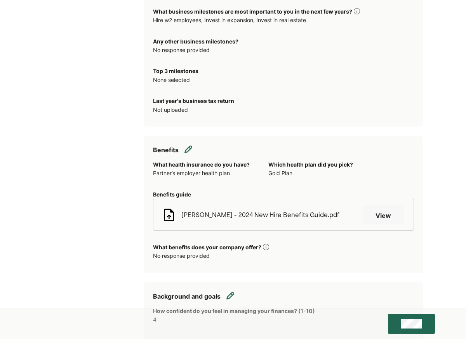
click at [188, 148] on img at bounding box center [189, 149] width 8 height 8
select select "**********"
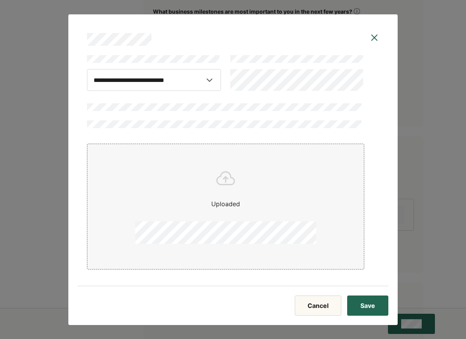
scroll to position [54, 0]
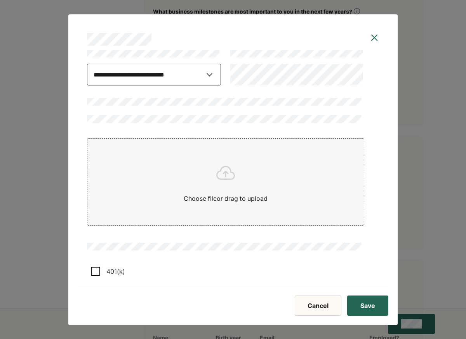
click at [202, 78] on select "**********" at bounding box center [154, 75] width 134 height 22
click at [87, 79] on select "**********" at bounding box center [154, 75] width 134 height 22
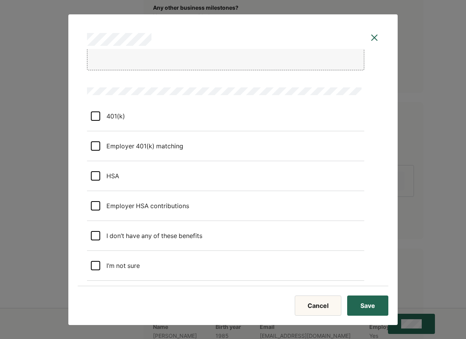
scroll to position [661, 0]
click at [91, 233] on div at bounding box center [95, 235] width 9 height 9
click at [369, 305] on button "Save" at bounding box center [367, 306] width 41 height 20
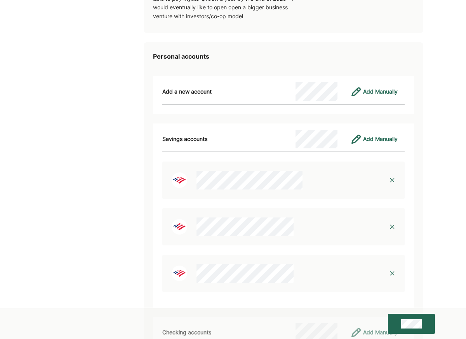
scroll to position [1944, 0]
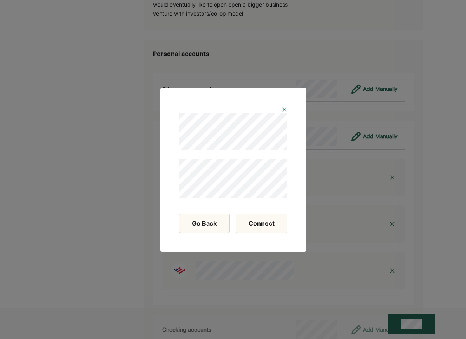
click at [249, 225] on button "Connect" at bounding box center [262, 223] width 52 height 19
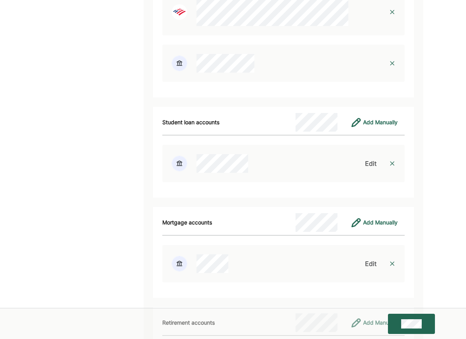
scroll to position [2510, 0]
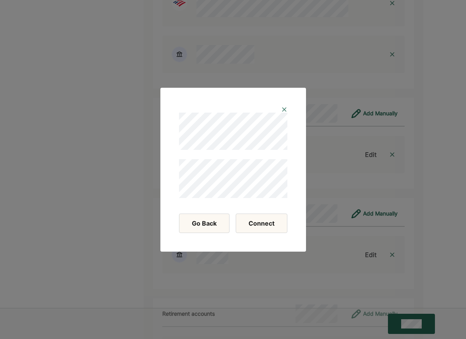
click at [264, 228] on button "Connect" at bounding box center [262, 223] width 52 height 19
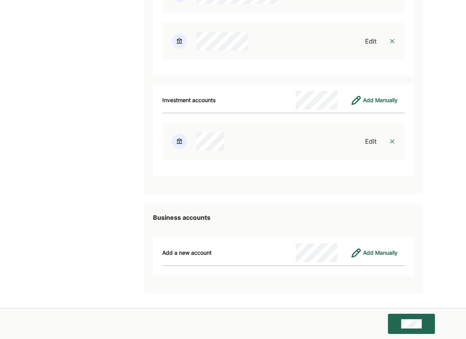
scroll to position [3015, 0]
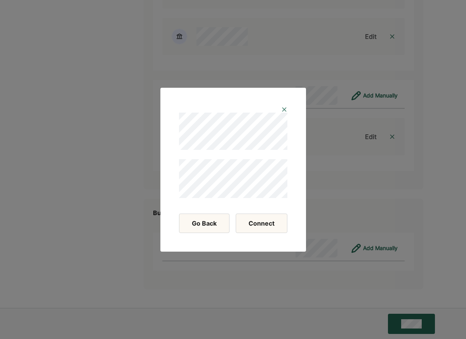
click at [256, 222] on button "Connect" at bounding box center [262, 223] width 52 height 19
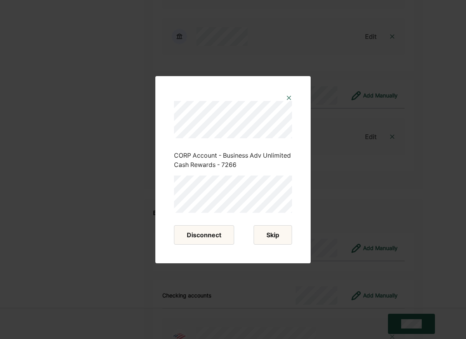
click at [275, 239] on button "Skip" at bounding box center [273, 234] width 38 height 19
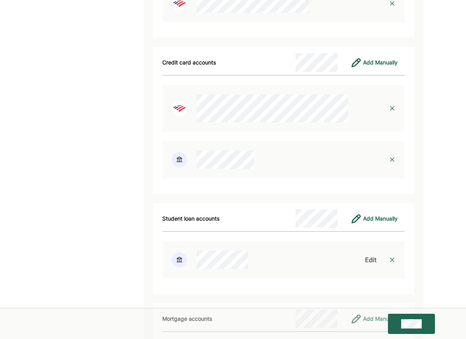
scroll to position [2405, 0]
click at [392, 108] on img at bounding box center [392, 108] width 6 height 6
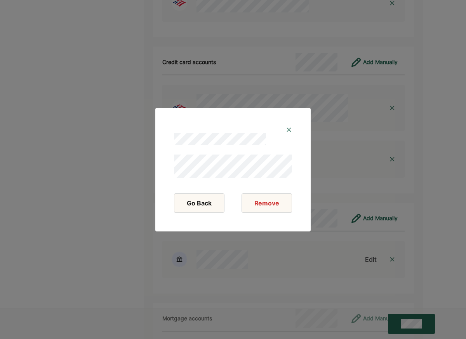
click at [288, 127] on img at bounding box center [289, 130] width 6 height 6
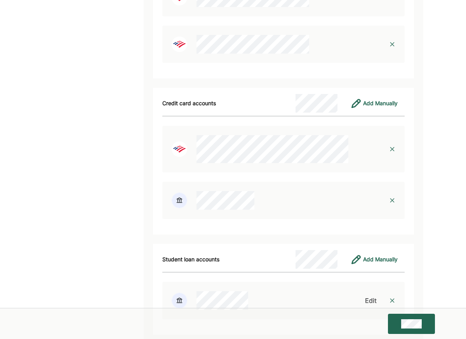
scroll to position [2364, 0]
click at [392, 149] on img at bounding box center [392, 149] width 6 height 6
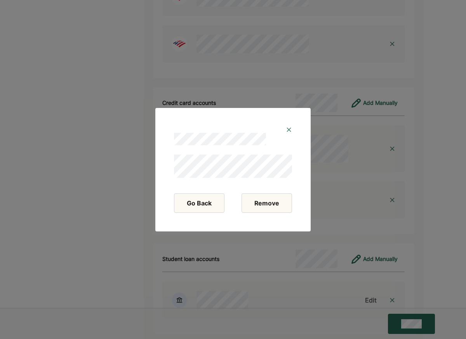
click at [259, 203] on button "Remove" at bounding box center [267, 202] width 51 height 19
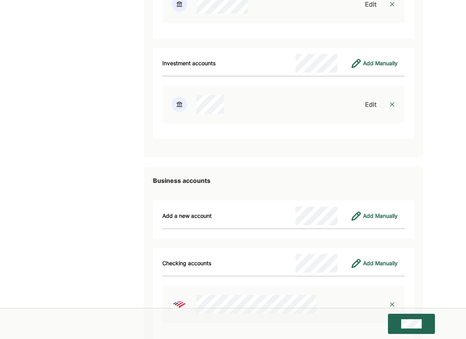
scroll to position [2672, 0]
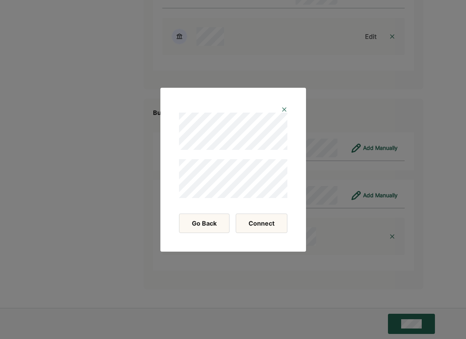
click at [260, 225] on button "Connect" at bounding box center [262, 223] width 52 height 19
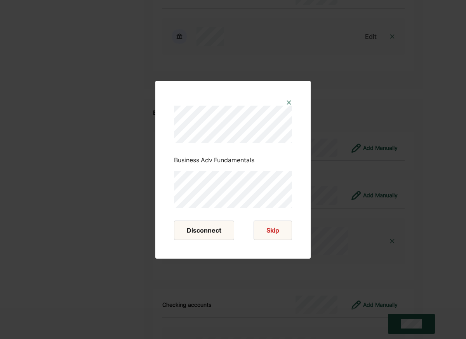
click at [211, 233] on button "Disconnect" at bounding box center [204, 230] width 60 height 19
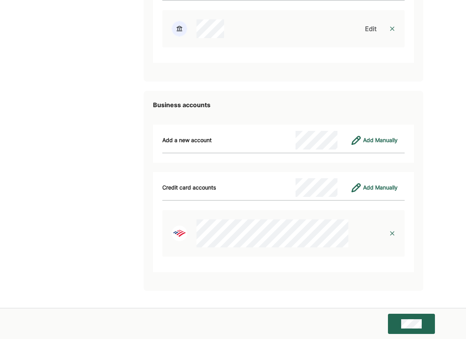
scroll to position [2682, 0]
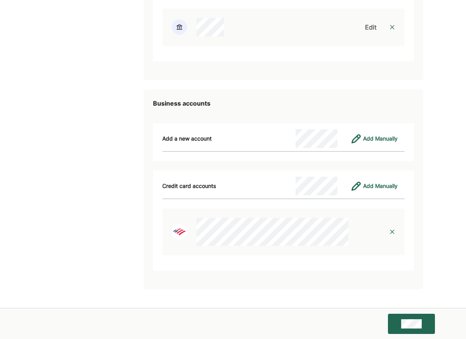
click at [392, 235] on img at bounding box center [392, 232] width 6 height 6
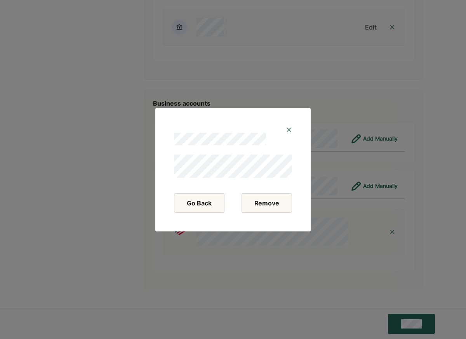
click at [267, 207] on button "Remove" at bounding box center [267, 202] width 51 height 19
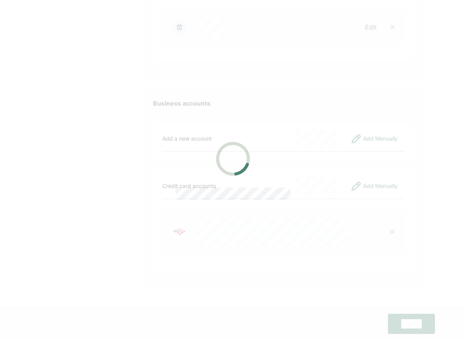
scroll to position [2572, 0]
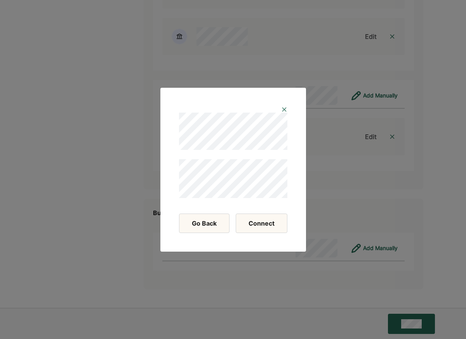
click at [275, 222] on button "Connect" at bounding box center [262, 223] width 52 height 19
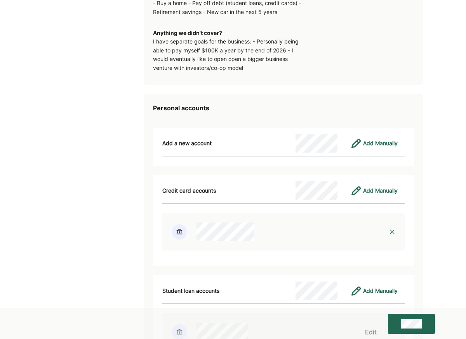
scroll to position [1891, 0]
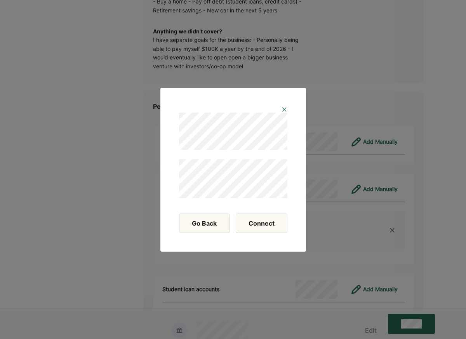
click at [249, 225] on button "Connect" at bounding box center [262, 223] width 52 height 19
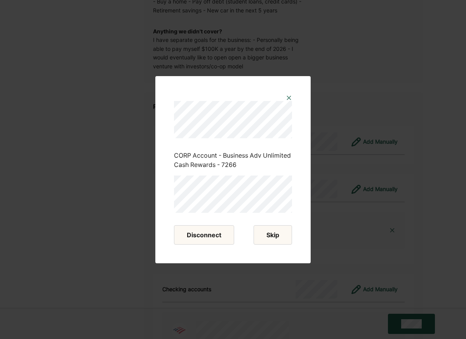
click at [264, 235] on button "Skip" at bounding box center [273, 234] width 38 height 19
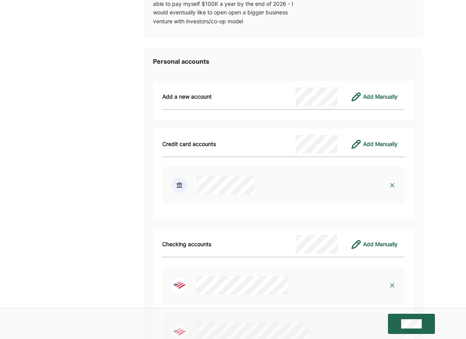
scroll to position [1936, 0]
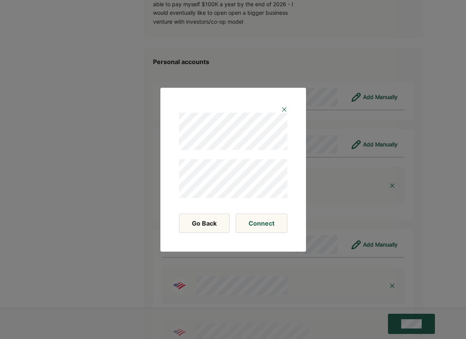
click at [285, 109] on img at bounding box center [284, 109] width 6 height 6
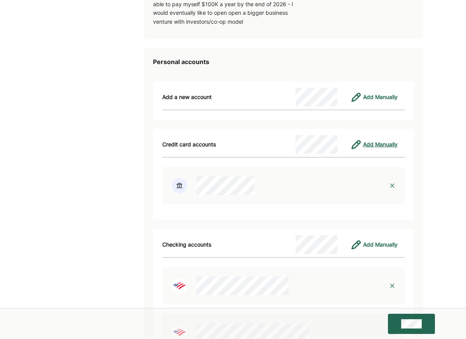
click at [375, 146] on div "Add Manually" at bounding box center [380, 144] width 35 height 9
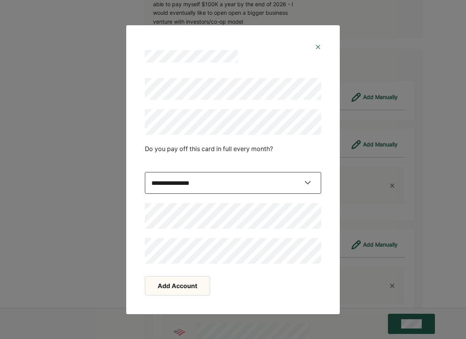
click at [174, 185] on select "**********" at bounding box center [233, 183] width 176 height 22
select select "****"
click at [145, 187] on select "**********" at bounding box center [233, 183] width 176 height 22
click at [232, 289] on div "Add Account" at bounding box center [233, 285] width 176 height 19
click at [291, 279] on div "Add Account" at bounding box center [233, 285] width 176 height 19
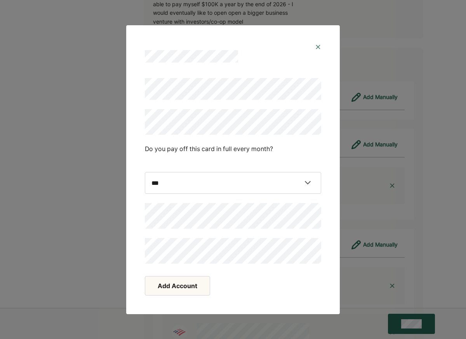
click at [198, 283] on button "Add Account" at bounding box center [177, 285] width 65 height 19
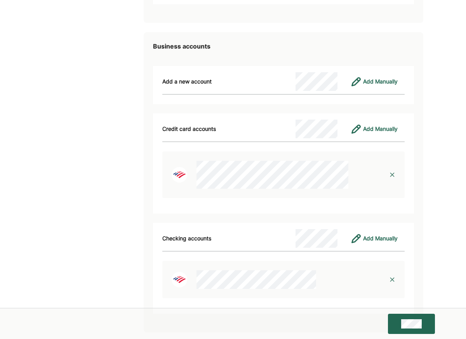
scroll to position [3169, 0]
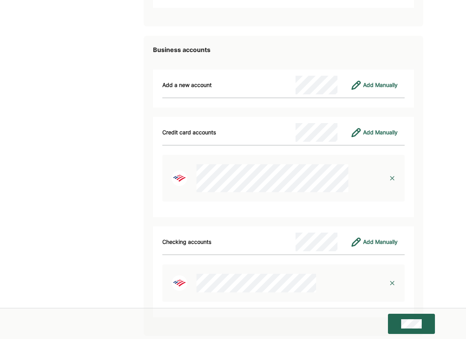
click at [401, 317] on button at bounding box center [411, 324] width 47 height 20
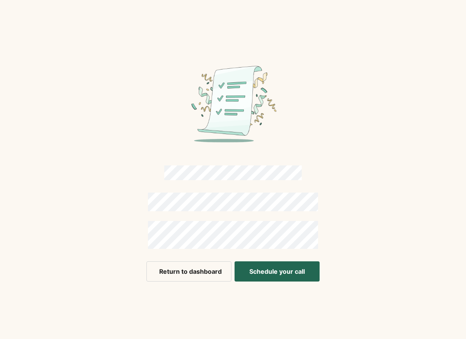
click at [297, 263] on button "Schedule your call" at bounding box center [277, 271] width 85 height 20
